Goal: Task Accomplishment & Management: Complete application form

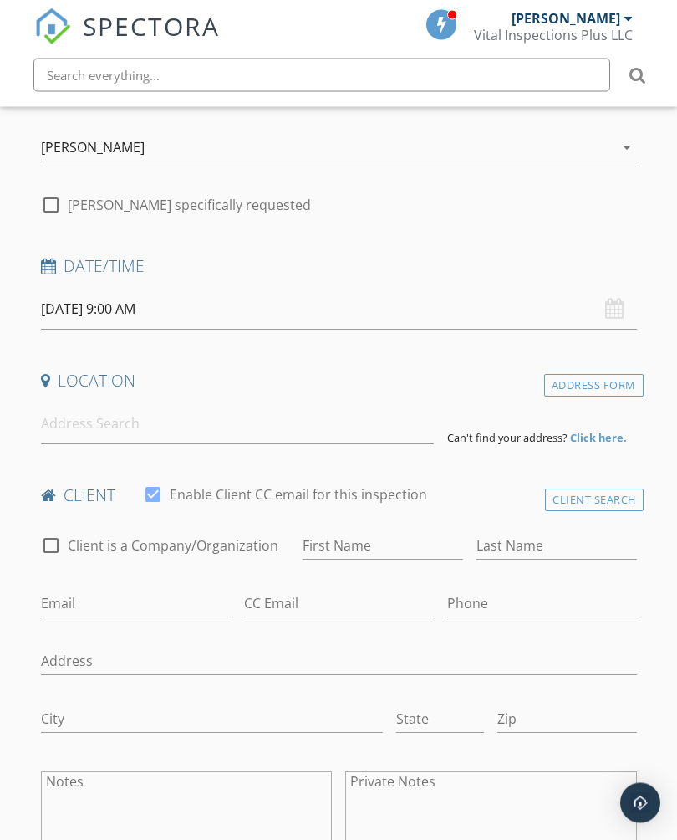
scroll to position [299, 0]
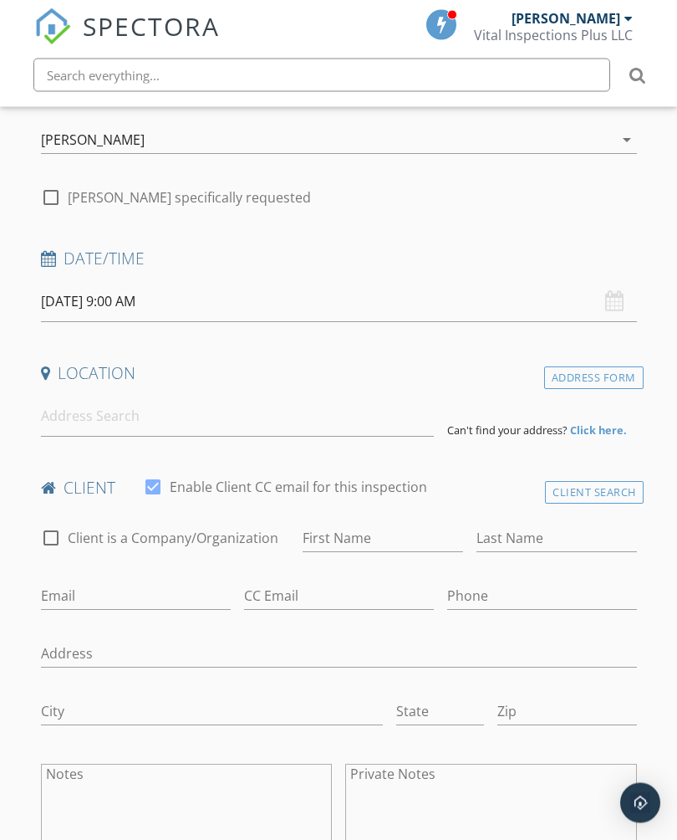
click at [154, 391] on div "Location" at bounding box center [339, 379] width 610 height 33
click at [98, 371] on h4 "Location" at bounding box center [339, 374] width 596 height 22
click at [106, 294] on input "09/29/2025 9:00 AM" at bounding box center [339, 302] width 596 height 41
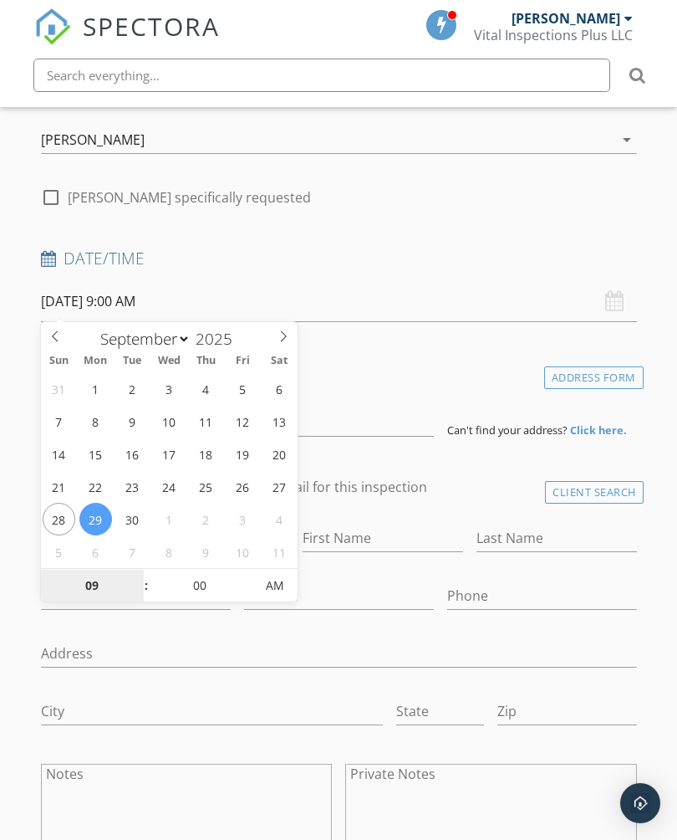
type input "10/02/2025 9:00 AM"
select select "9"
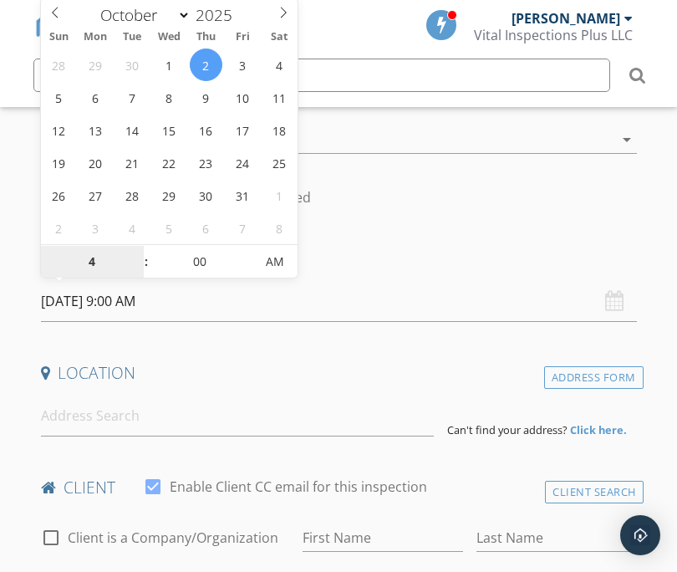
type input "4"
click at [161, 302] on input "10/02/2025 9:00 AM" at bounding box center [339, 301] width 596 height 41
type input "10/02/2025 4:00 AM"
type input "04"
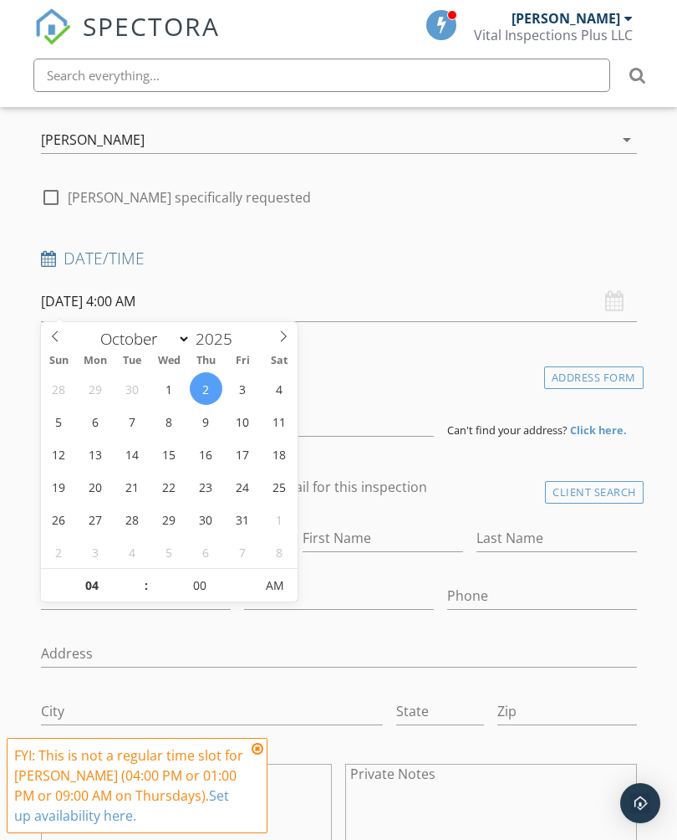
type input "[DATE] 4:00 PM"
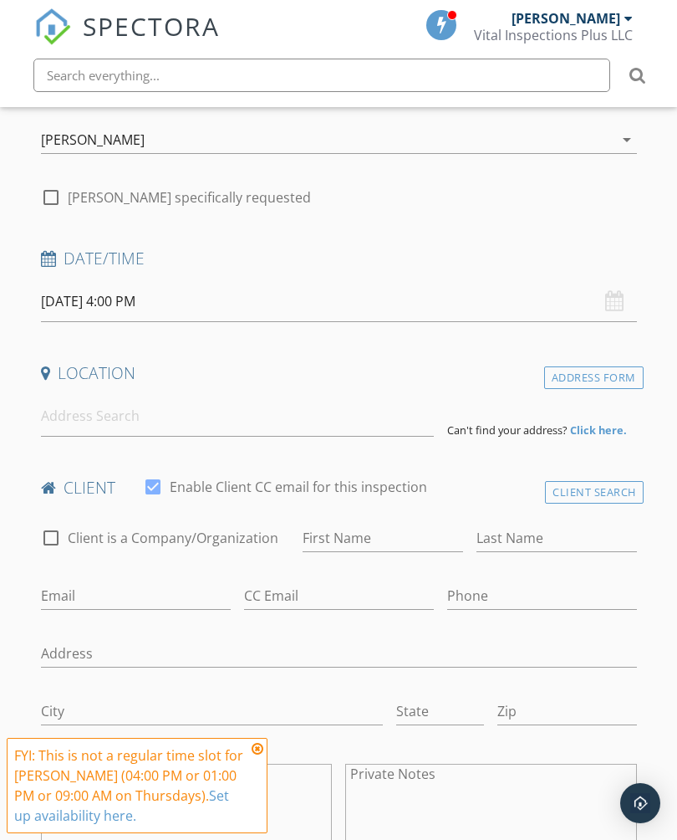
click at [262, 749] on icon at bounding box center [258, 748] width 12 height 13
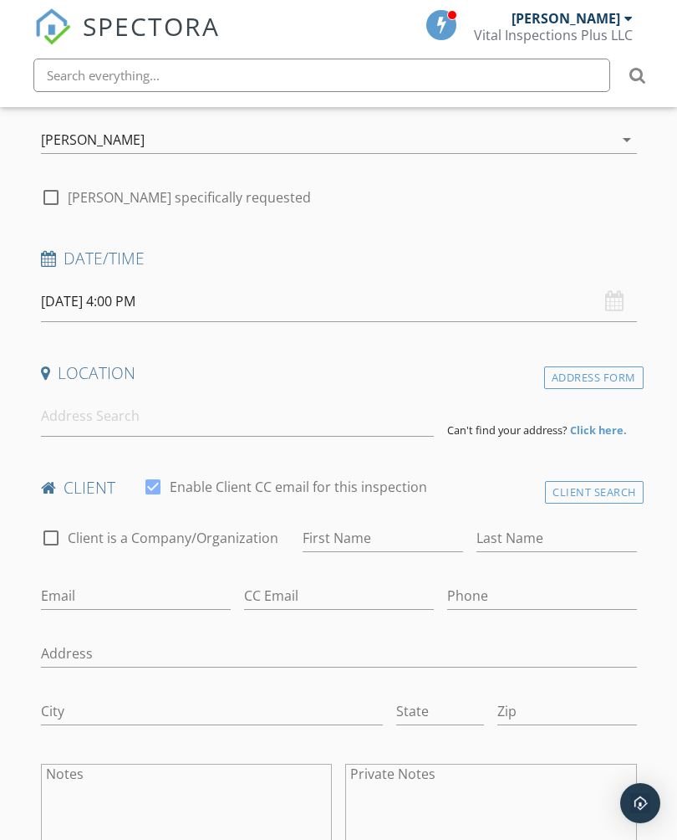
click at [63, 256] on h4 "Date/Time" at bounding box center [339, 259] width 596 height 22
click at [155, 304] on input "[DATE] 4:00 PM" at bounding box center [339, 301] width 596 height 41
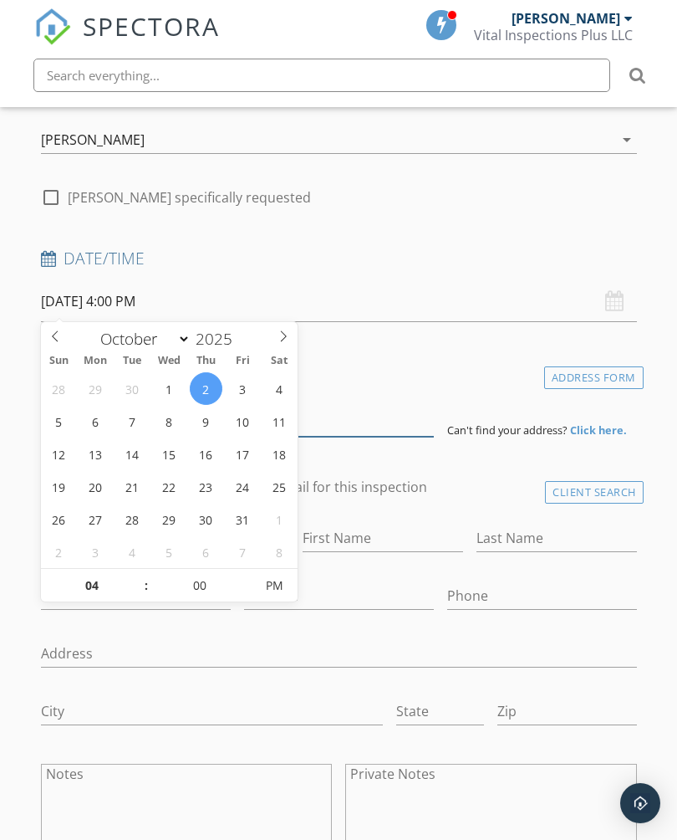
click at [361, 410] on input at bounding box center [237, 416] width 393 height 41
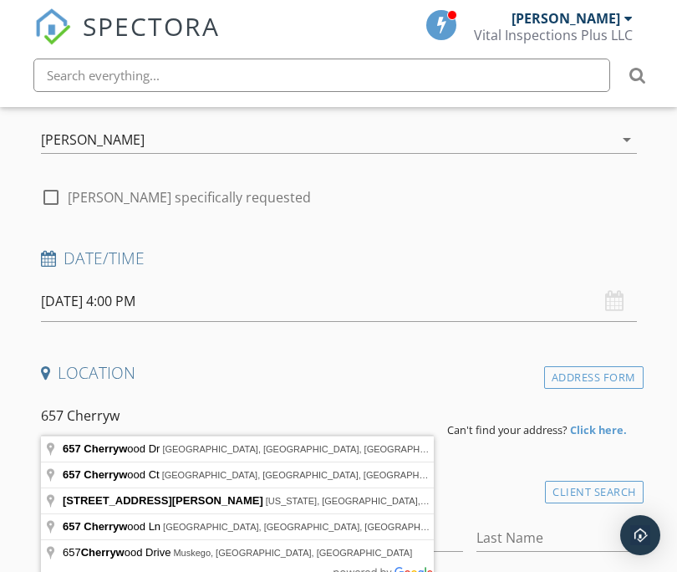
type input "657 Cherrywood Dr, Waterford, WI, USA"
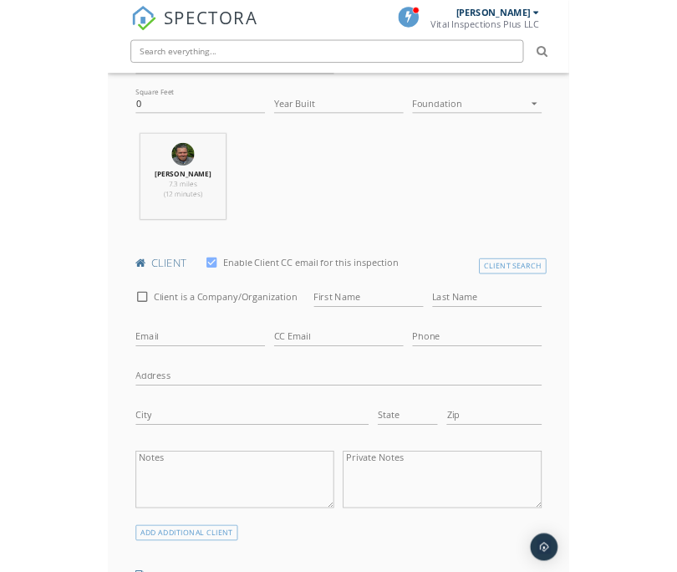
scroll to position [741, 0]
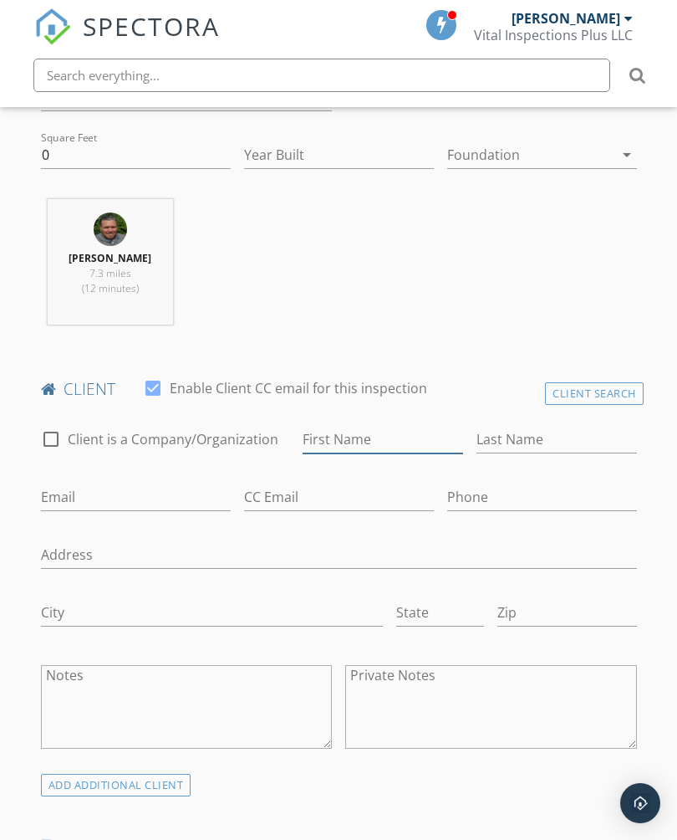
click at [378, 426] on input "First Name" at bounding box center [383, 440] width 161 height 28
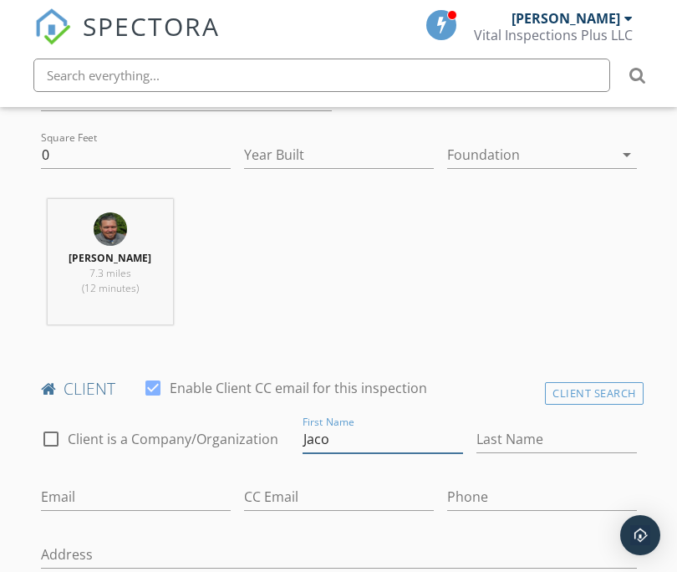
type input "[PERSON_NAME]"
click at [548, 434] on input "Last Name" at bounding box center [557, 440] width 161 height 28
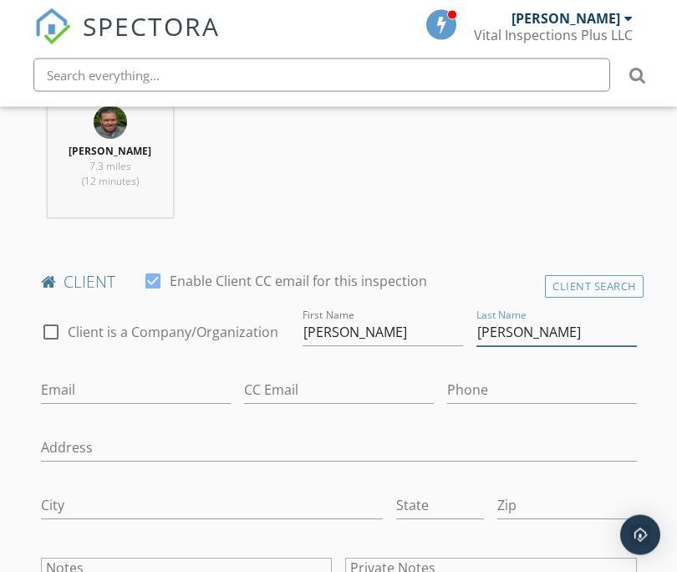
scroll to position [848, 0]
type input "[PERSON_NAME]"
click at [151, 382] on input "Email" at bounding box center [136, 390] width 190 height 28
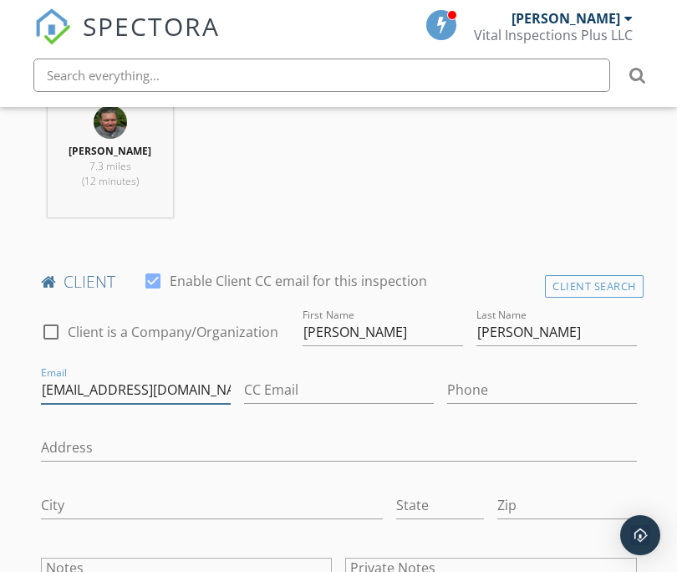
type input "Jacobjmiller@gmail.com"
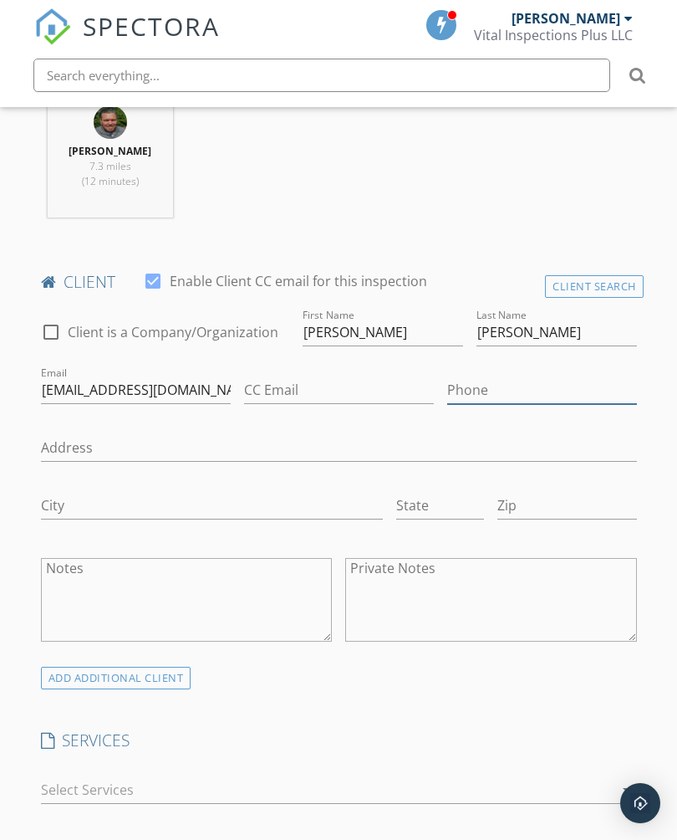
click at [491, 391] on input "Phone" at bounding box center [542, 390] width 190 height 28
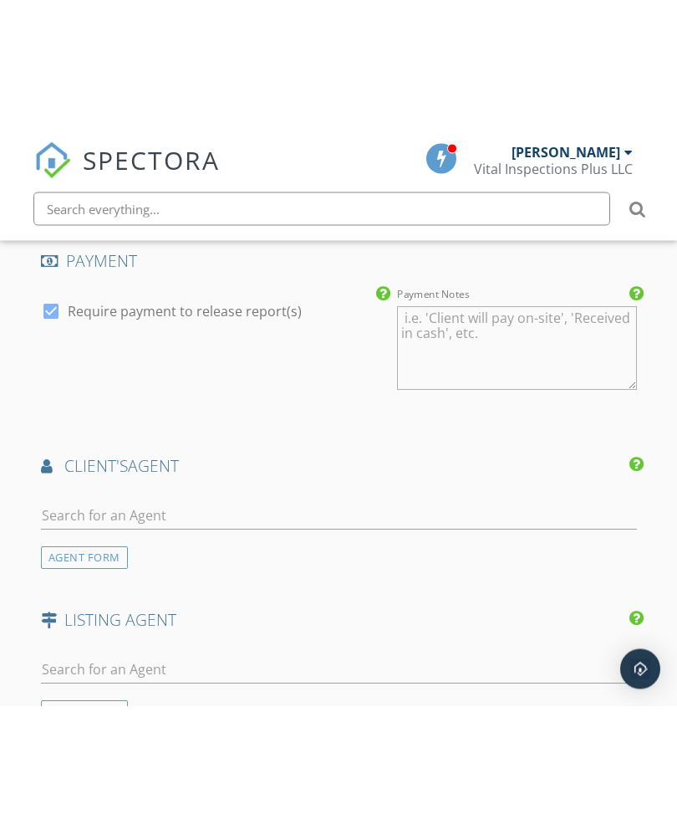
scroll to position [2010, 0]
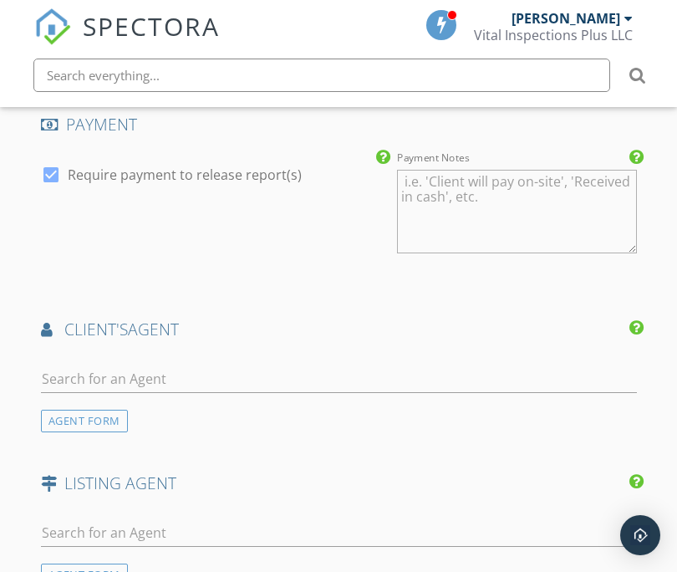
type input "262-206-0789"
click at [213, 355] on div at bounding box center [339, 382] width 596 height 54
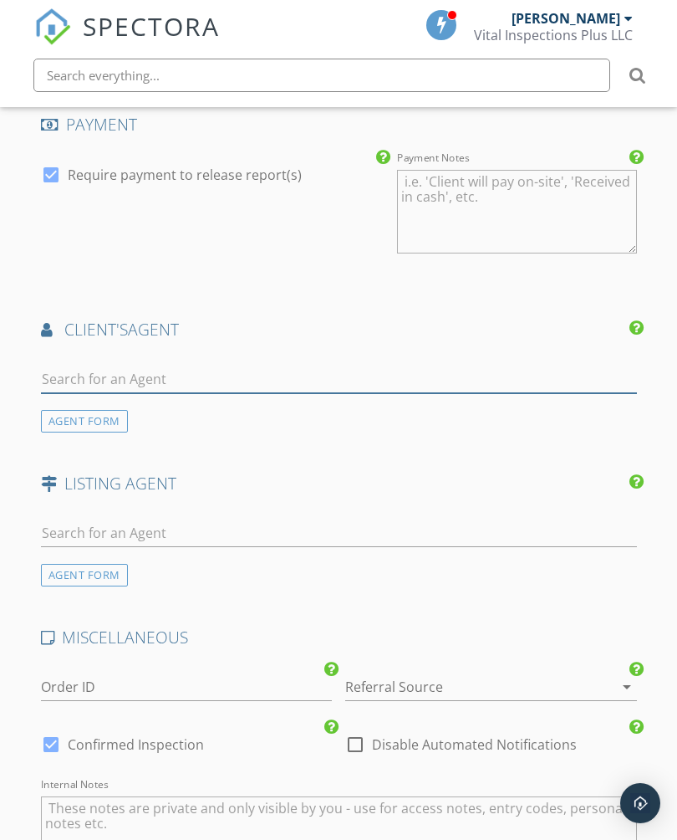
click at [126, 367] on input "text" at bounding box center [339, 379] width 596 height 28
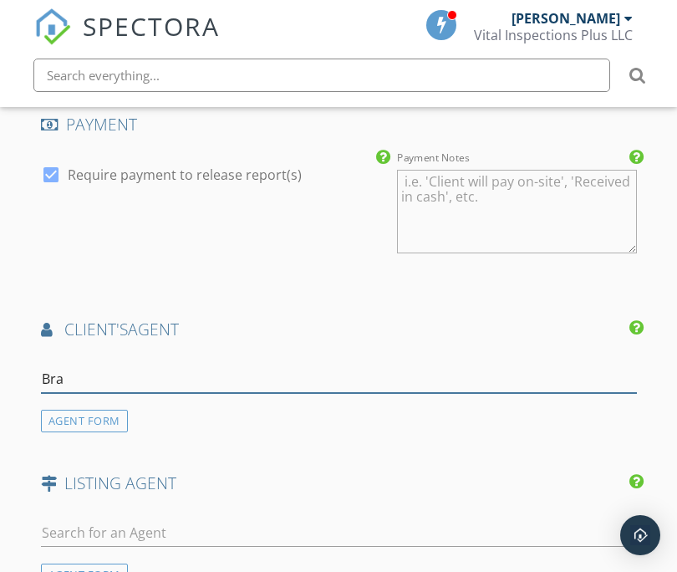
type input "Brad"
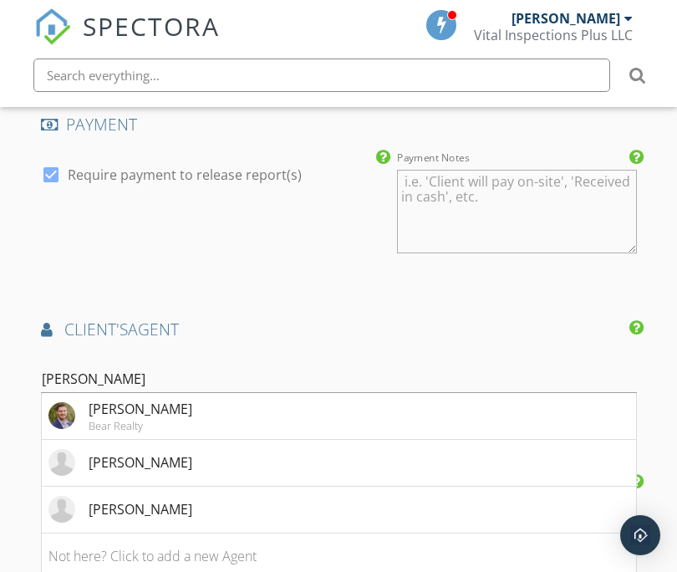
click at [241, 397] on li "Bradley Lois Bear Realty" at bounding box center [339, 416] width 595 height 47
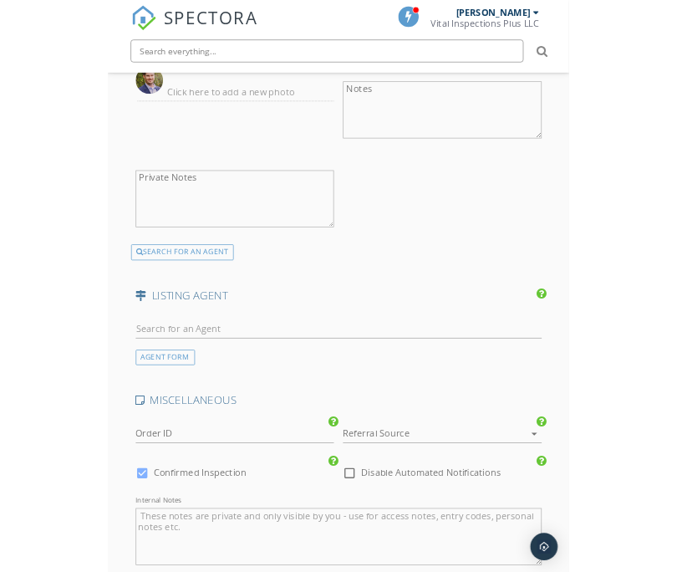
scroll to position [2496, 0]
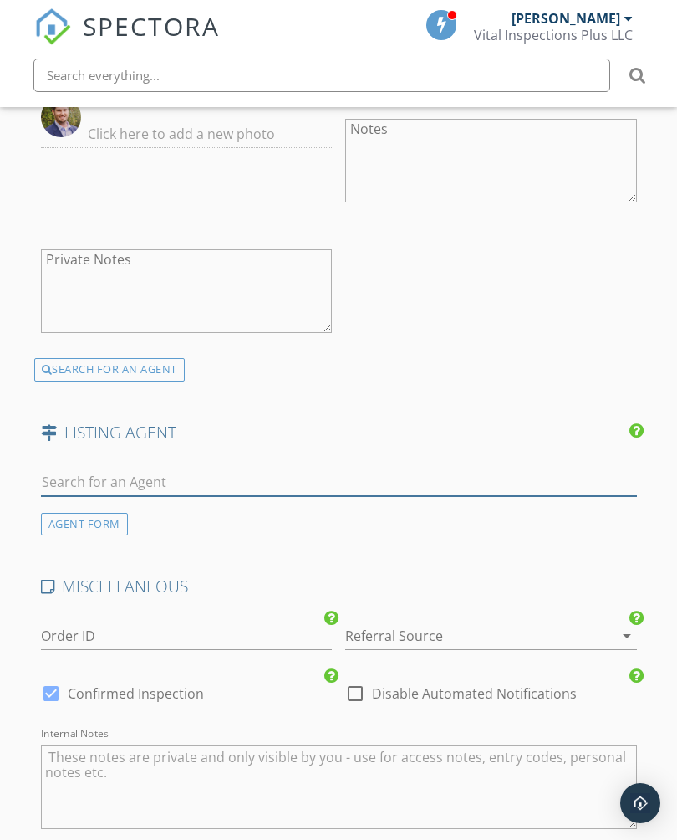
click at [217, 468] on input "text" at bounding box center [339, 482] width 596 height 28
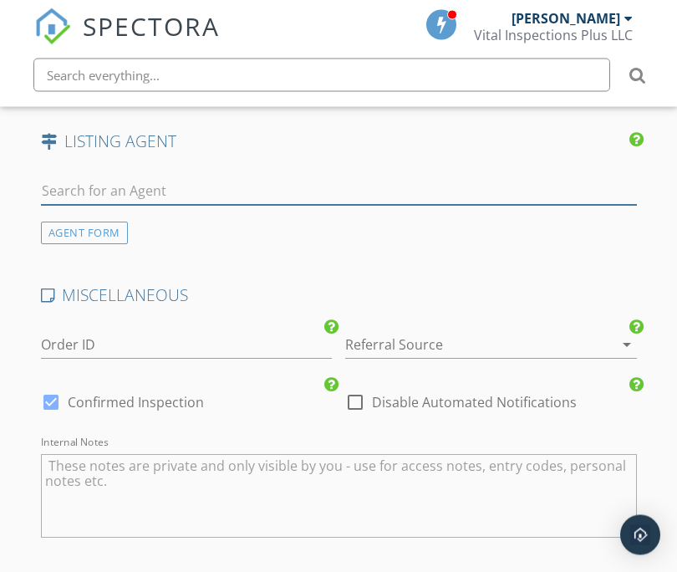
click at [231, 183] on input "text" at bounding box center [339, 192] width 596 height 28
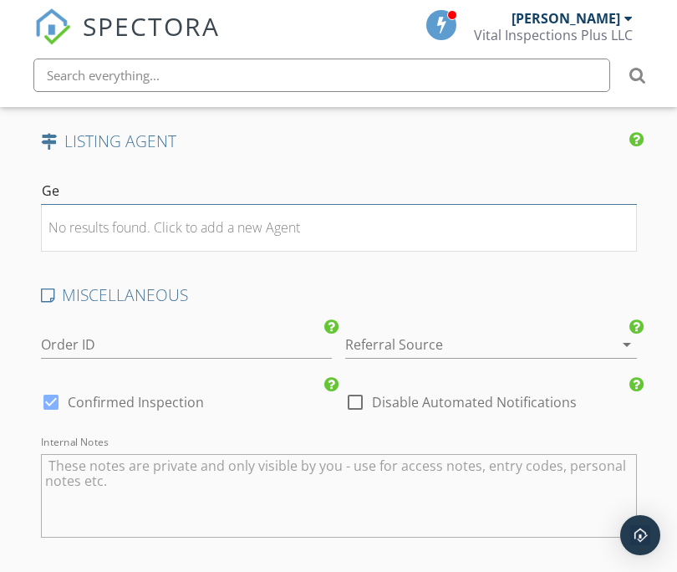
type input "G"
click at [432, 332] on div at bounding box center [467, 344] width 245 height 27
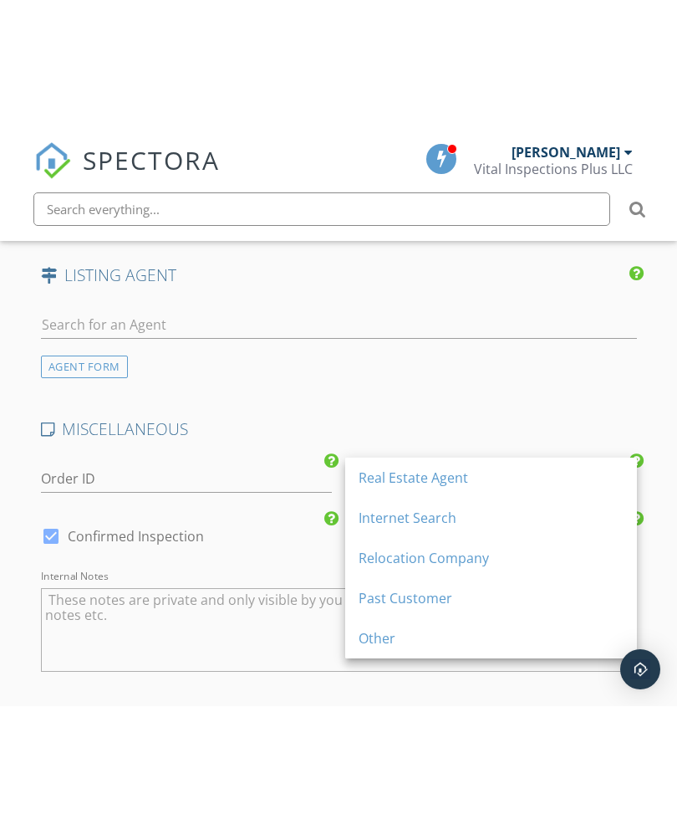
scroll to position [2707, 0]
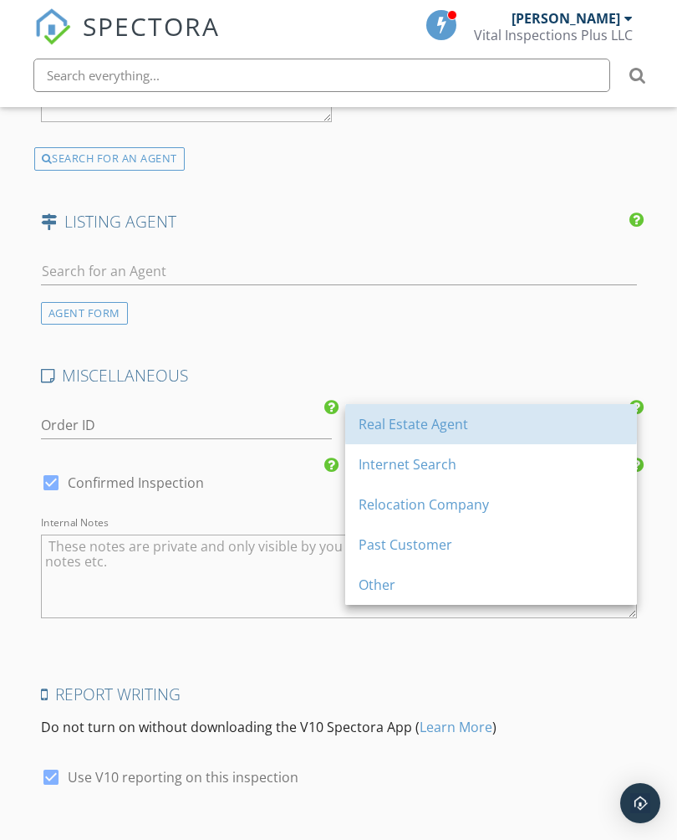
click at [435, 421] on div "Real Estate Agent" at bounding box center [491, 424] width 265 height 20
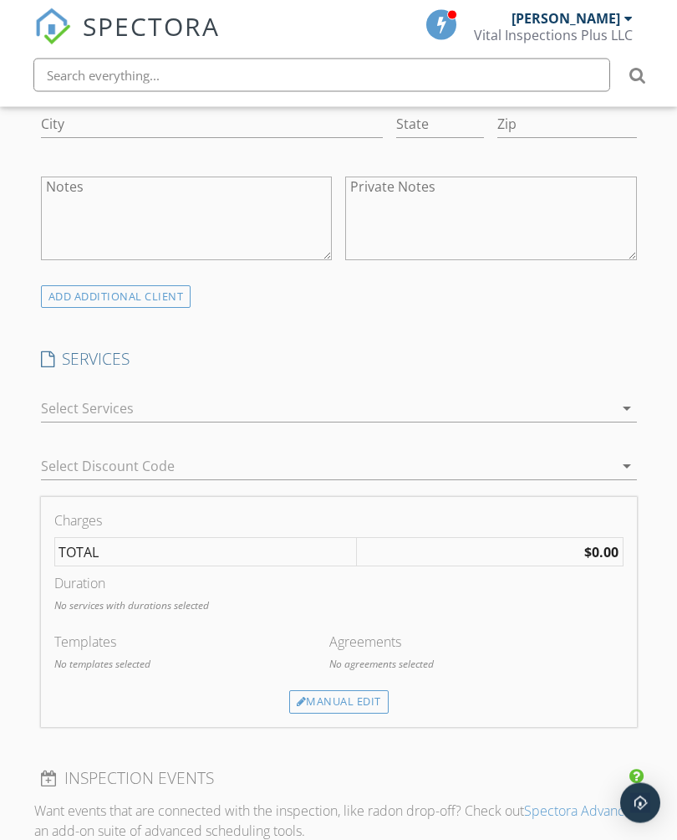
scroll to position [1229, 0]
click at [431, 402] on div at bounding box center [327, 408] width 573 height 27
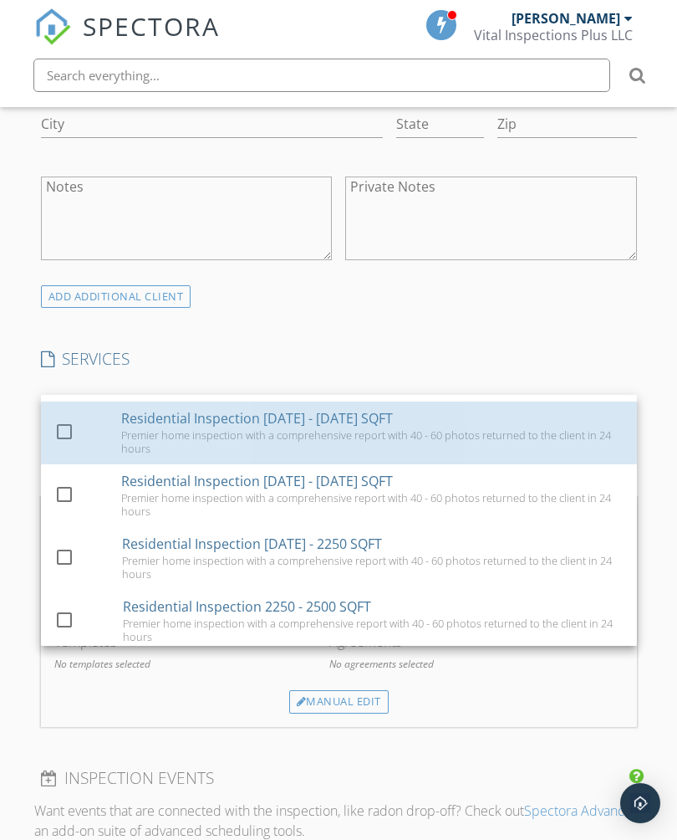
scroll to position [139, 0]
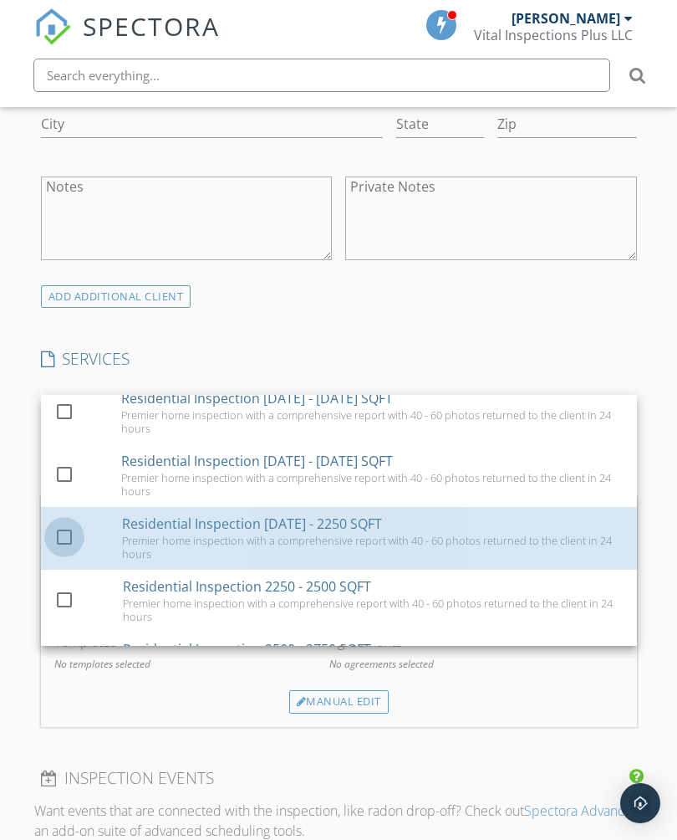
click at [64, 537] on div at bounding box center [64, 537] width 28 height 28
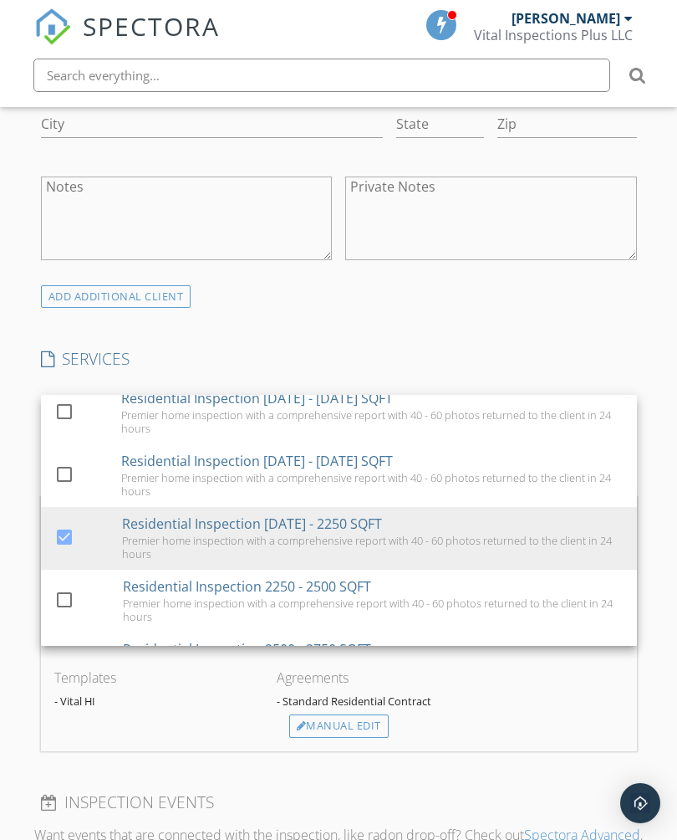
click at [615, 325] on div "INSPECTOR(S) check_box Lee Verhagen PRIMARY Lee Verhagen arrow_drop_down check_…" at bounding box center [339, 729] width 610 height 3159
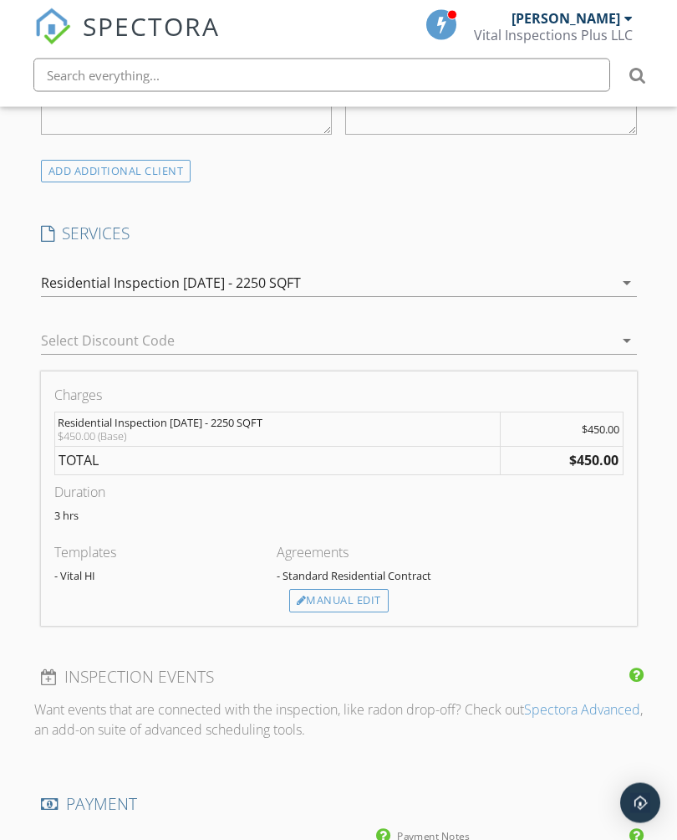
scroll to position [1356, 0]
click at [470, 450] on td "TOTAL" at bounding box center [277, 459] width 447 height 29
click at [111, 222] on h4 "SERVICES" at bounding box center [339, 233] width 596 height 22
click at [110, 223] on h4 "SERVICES" at bounding box center [339, 233] width 596 height 22
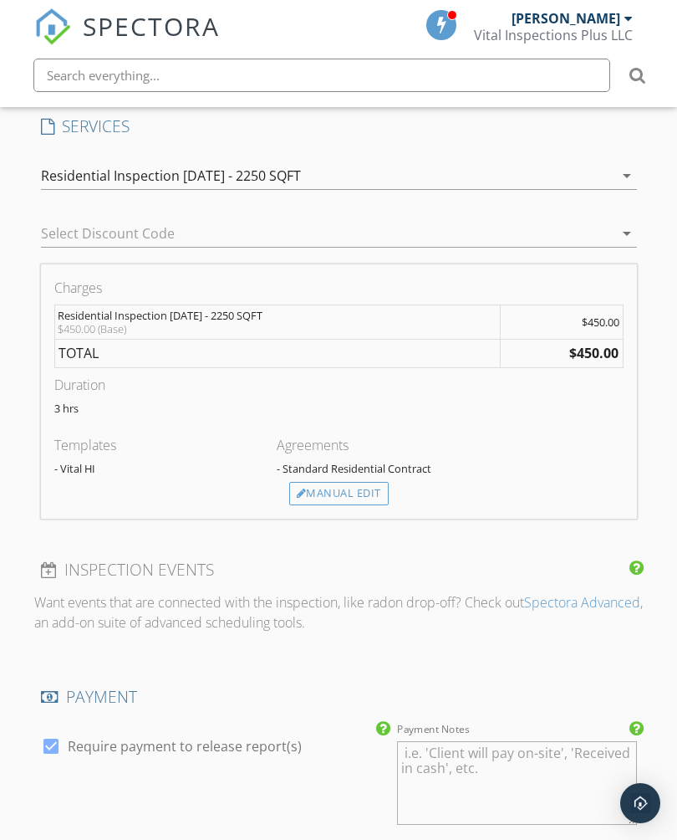
scroll to position [1471, 0]
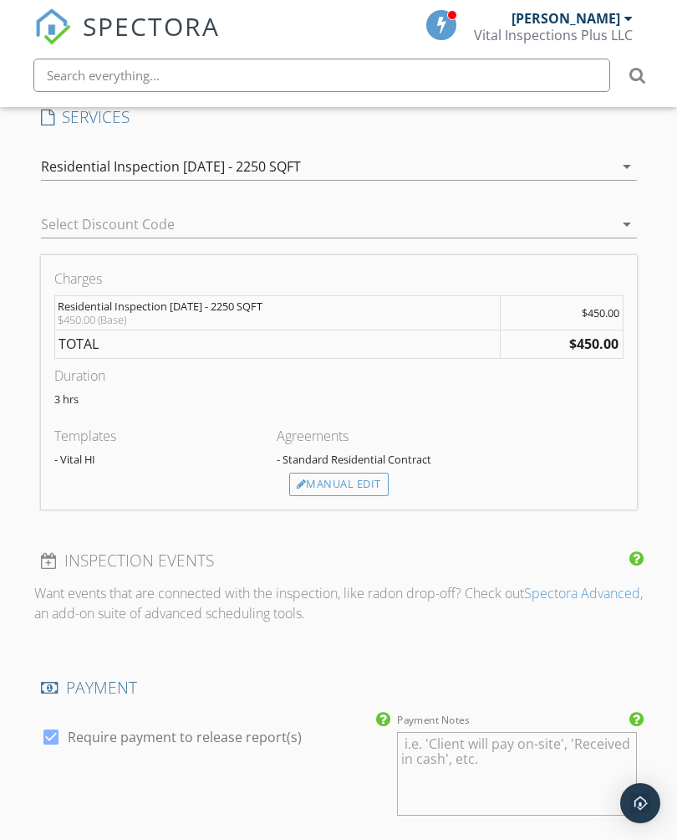
click at [370, 477] on div "Manual Edit" at bounding box center [339, 484] width 100 height 23
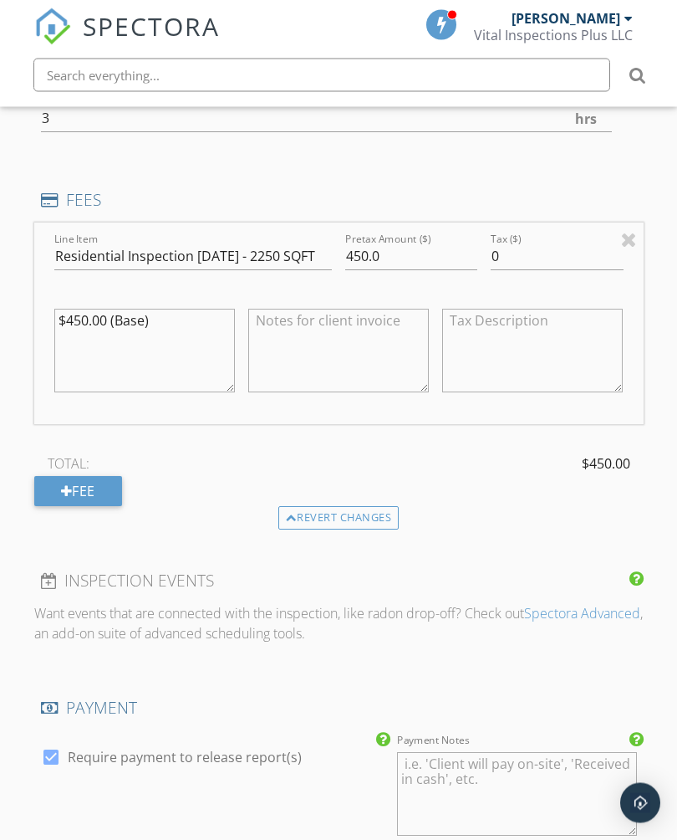
scroll to position [1635, 0]
click at [64, 486] on div at bounding box center [67, 490] width 12 height 13
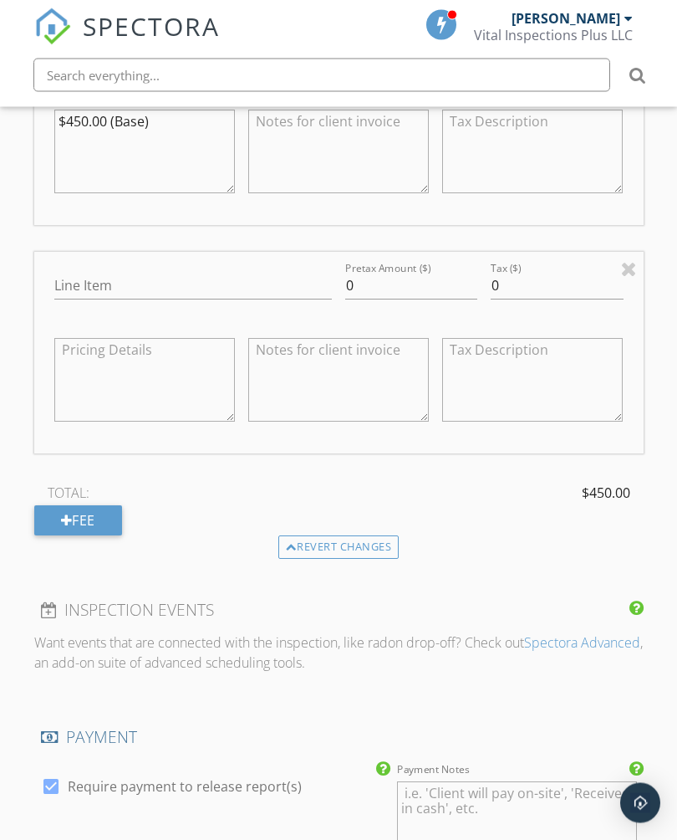
scroll to position [1835, 0]
click at [630, 262] on div at bounding box center [629, 268] width 16 height 20
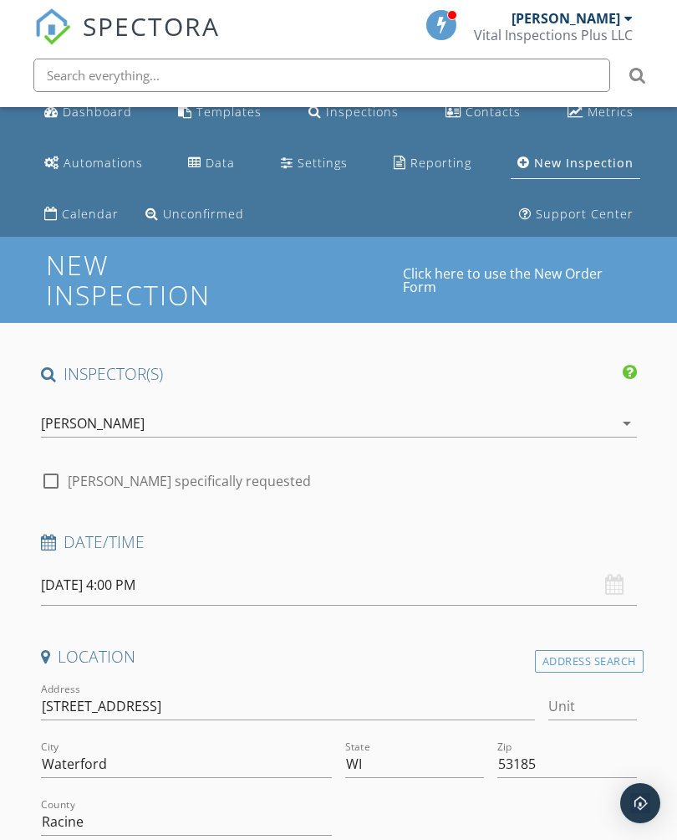
scroll to position [13, 0]
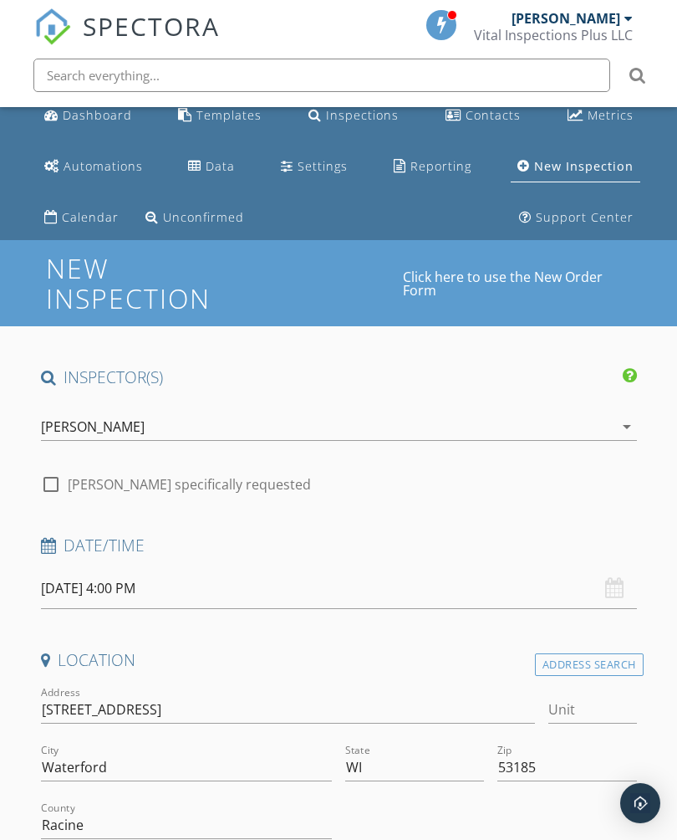
click at [451, 273] on link "Click here to use the New Order Form" at bounding box center [517, 283] width 228 height 27
